Goal: Information Seeking & Learning: Learn about a topic

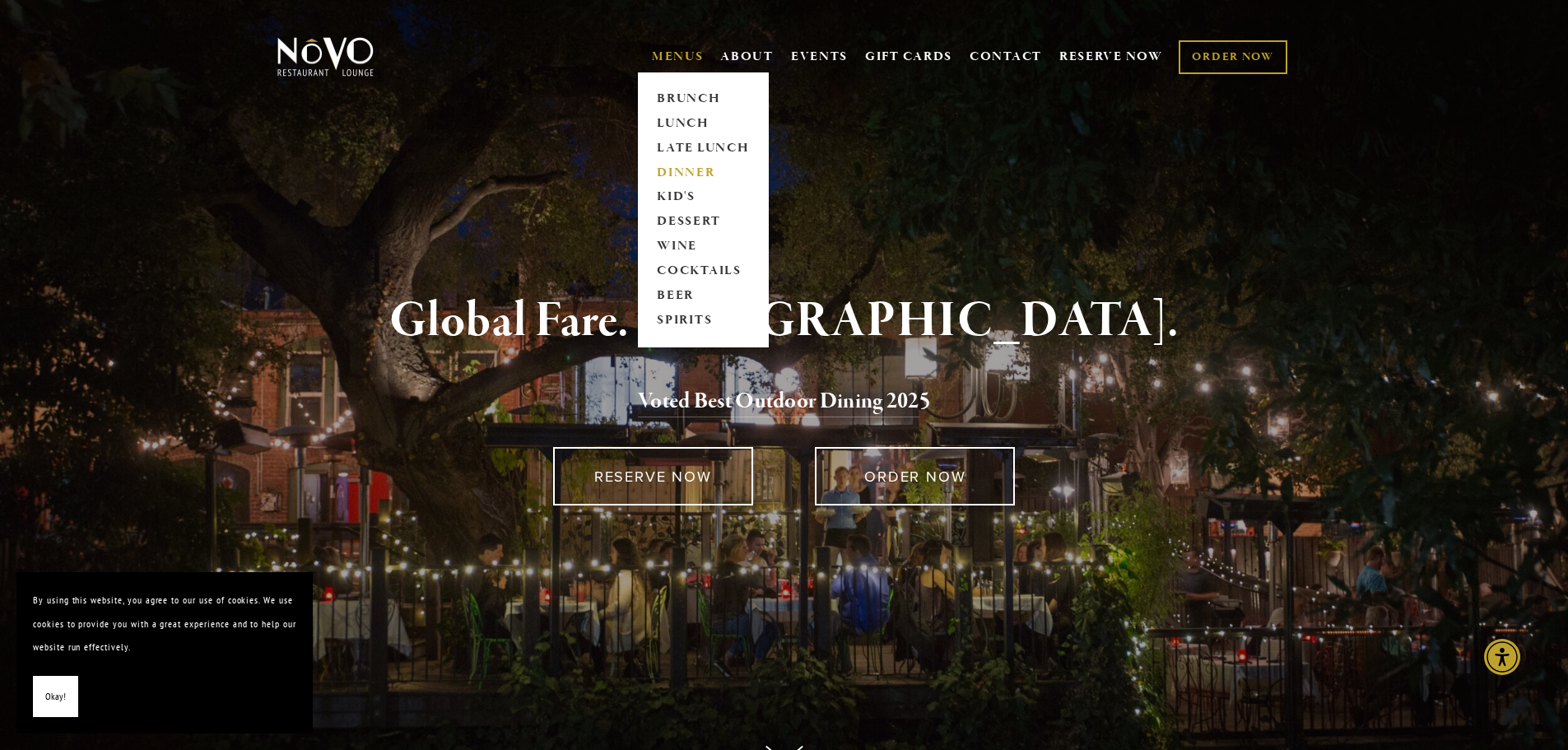
click at [694, 169] on link "DINNER" at bounding box center [703, 173] width 103 height 25
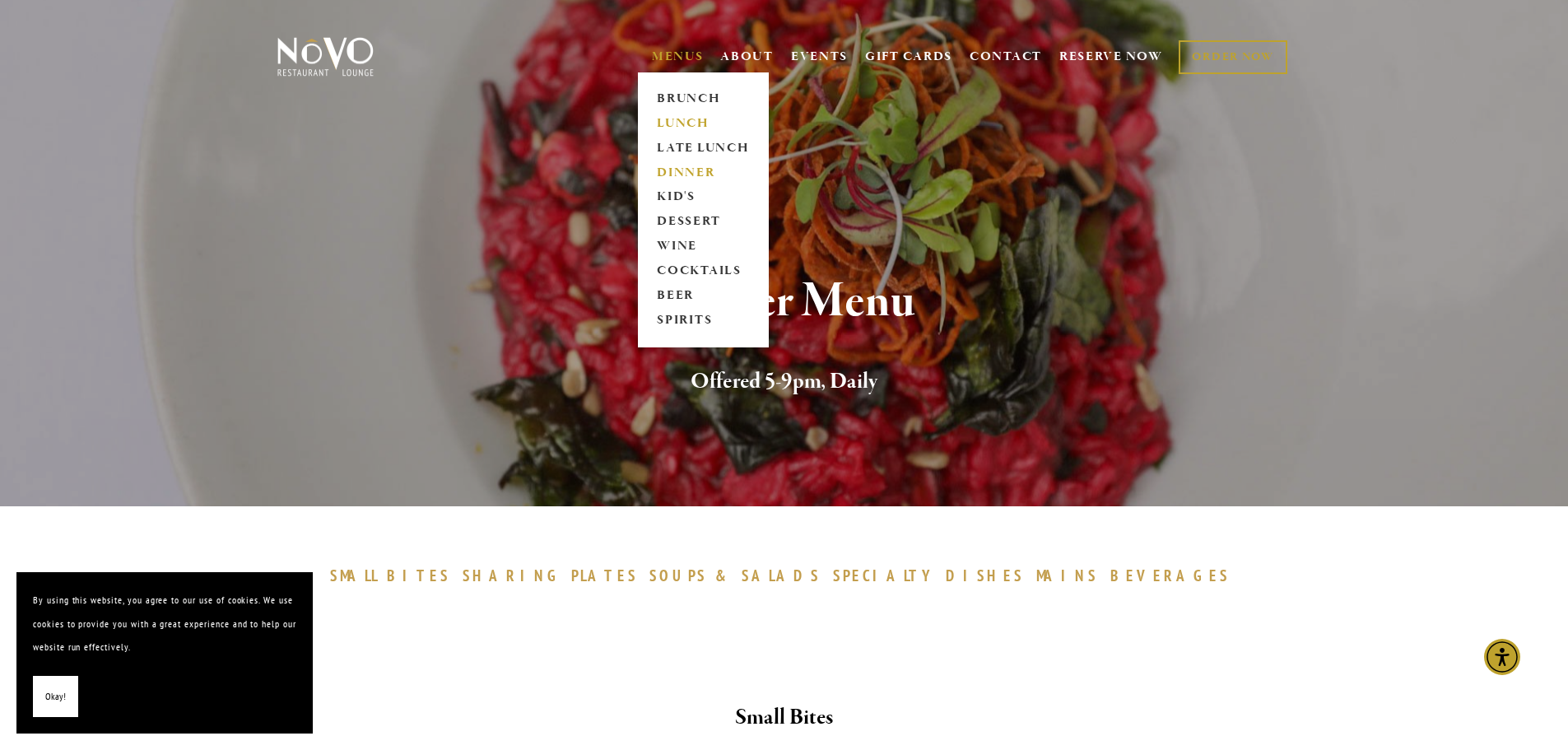
click at [686, 126] on link "LUNCH" at bounding box center [703, 124] width 103 height 25
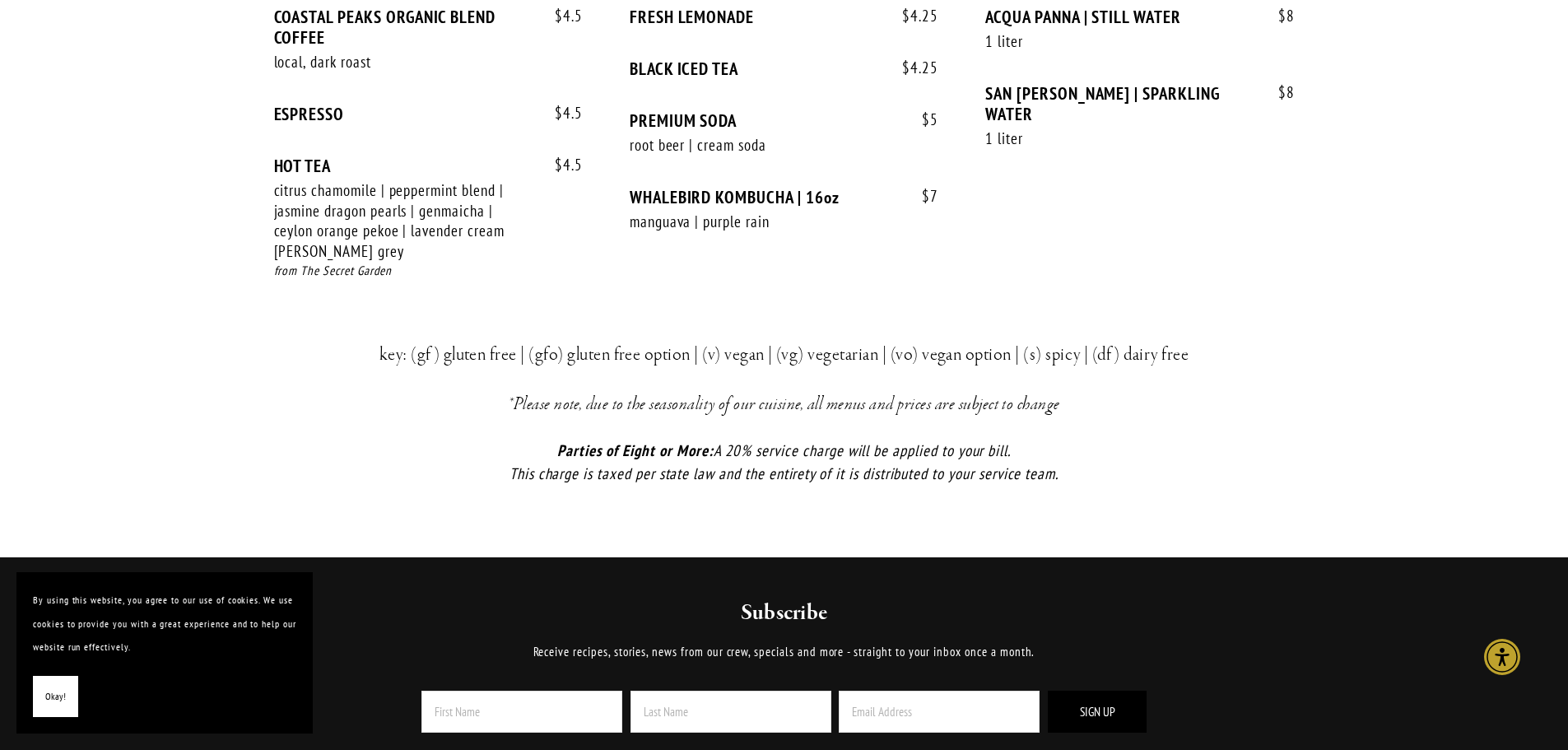
scroll to position [3704, 0]
